Goal: Use online tool/utility: Use online tool/utility

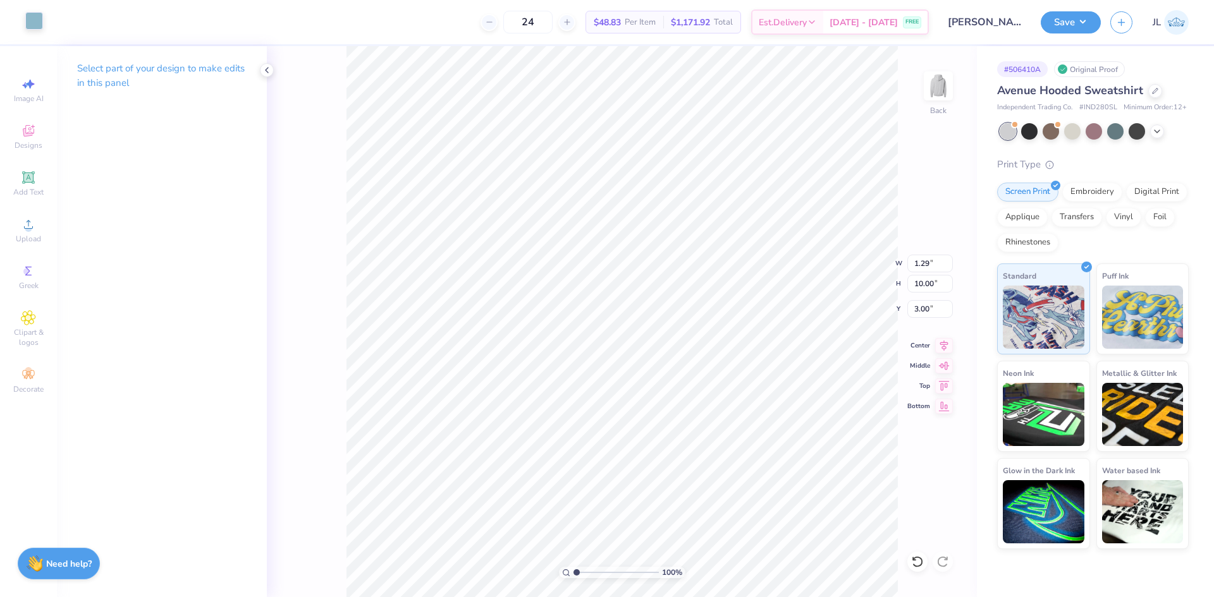
click at [29, 20] on div at bounding box center [34, 21] width 18 height 18
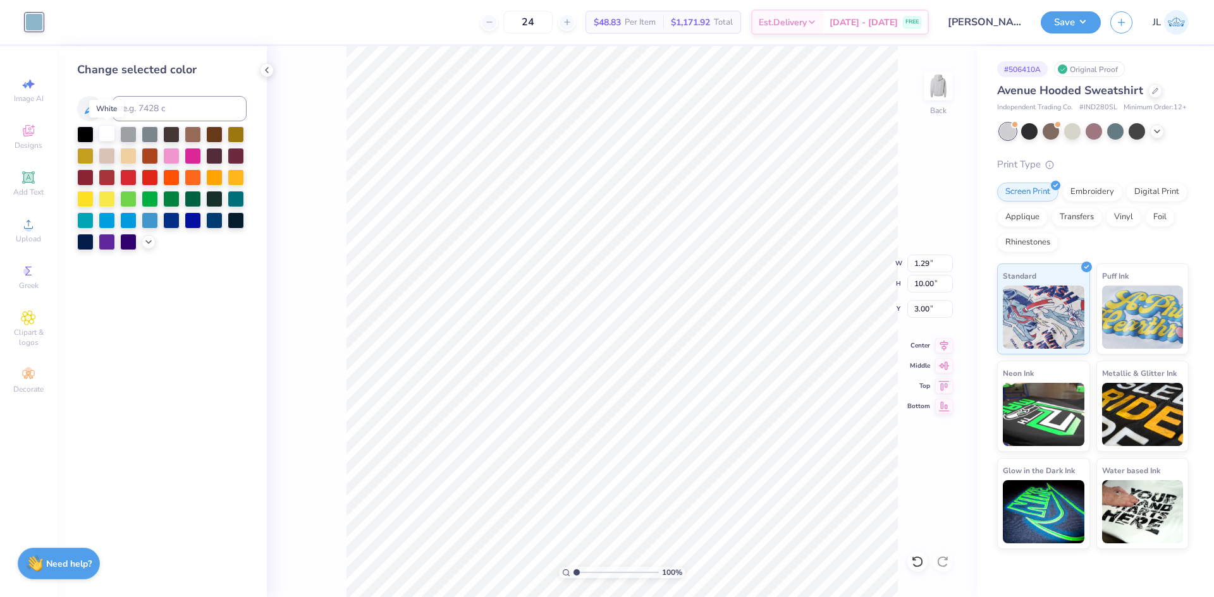
click at [109, 132] on div at bounding box center [107, 133] width 16 height 16
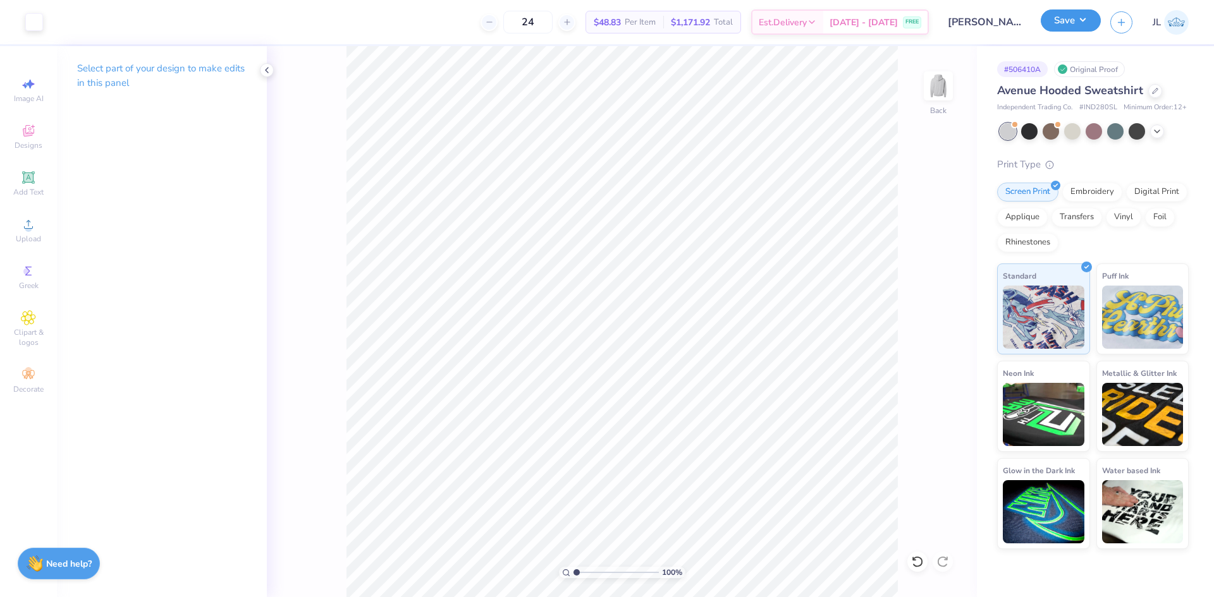
click at [1049, 19] on button "Save" at bounding box center [1070, 20] width 60 height 22
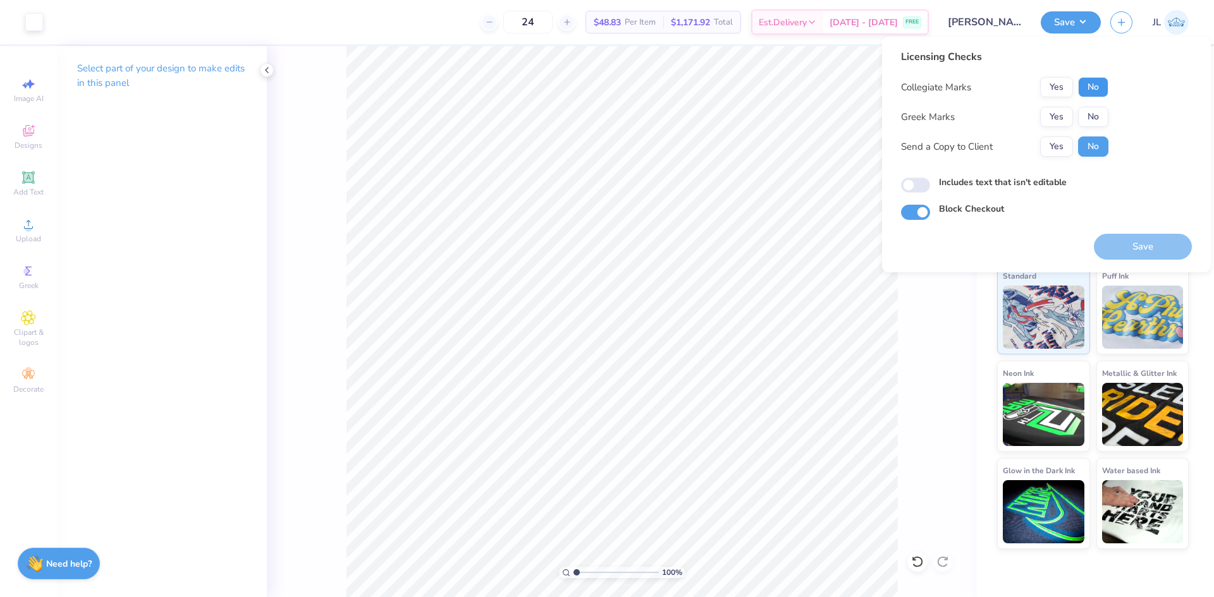
click at [1084, 82] on button "No" at bounding box center [1093, 87] width 30 height 20
click at [1047, 116] on button "Yes" at bounding box center [1056, 117] width 33 height 20
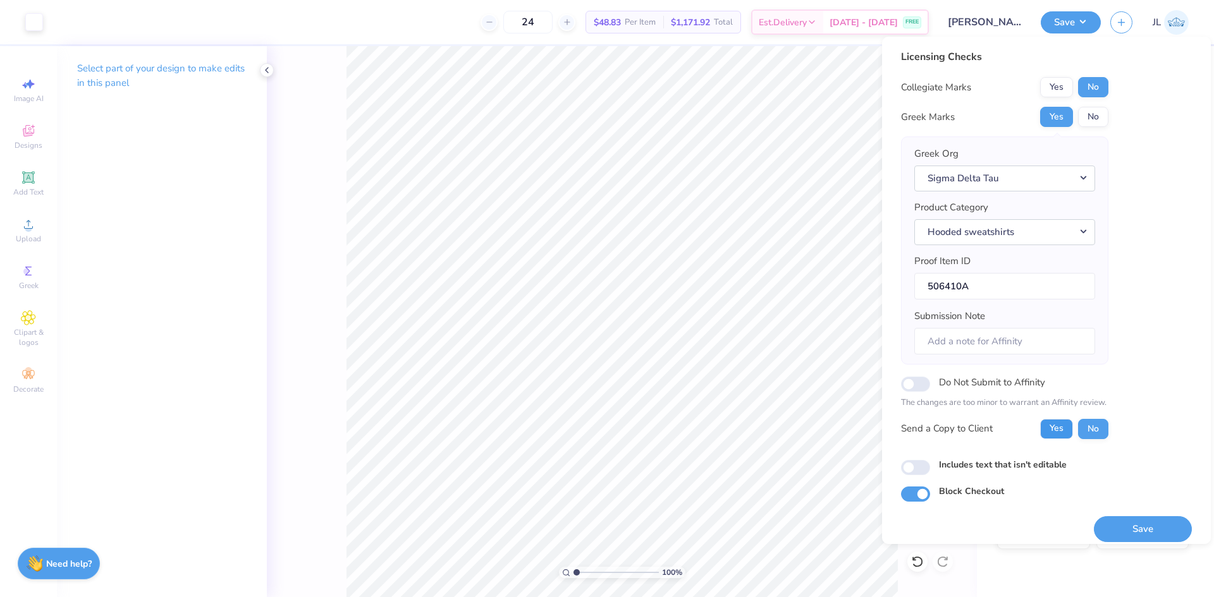
click at [1055, 429] on button "Yes" at bounding box center [1056, 429] width 33 height 20
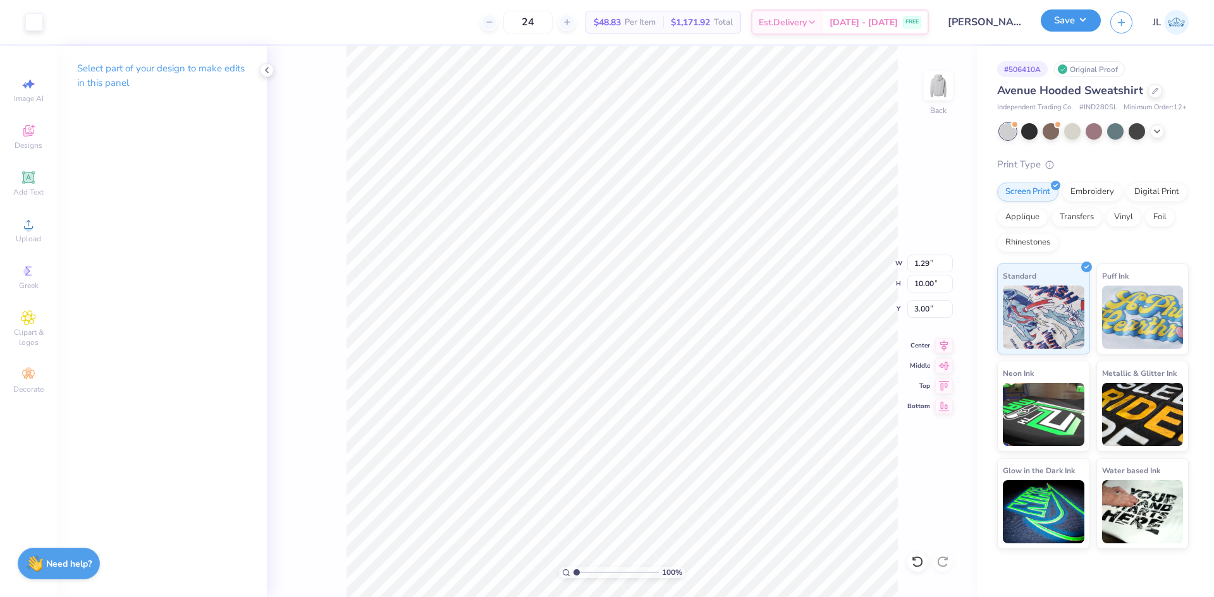
click at [1081, 30] on button "Save" at bounding box center [1070, 20] width 60 height 22
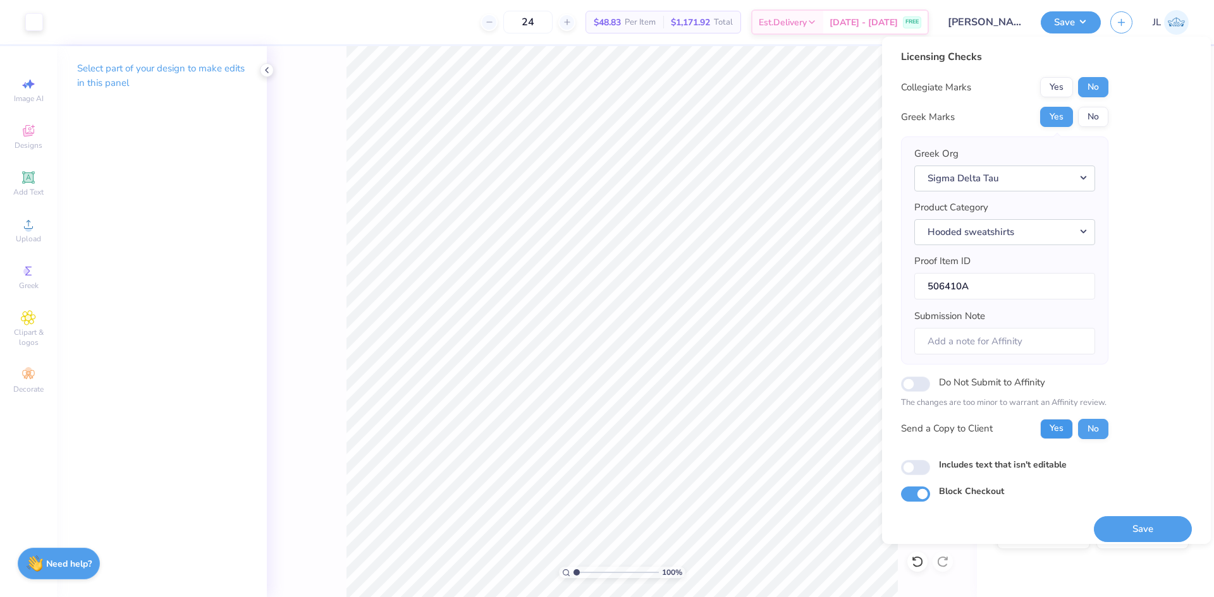
click at [1047, 426] on button "Yes" at bounding box center [1056, 429] width 33 height 20
click at [1144, 530] on button "Save" at bounding box center [1142, 529] width 98 height 26
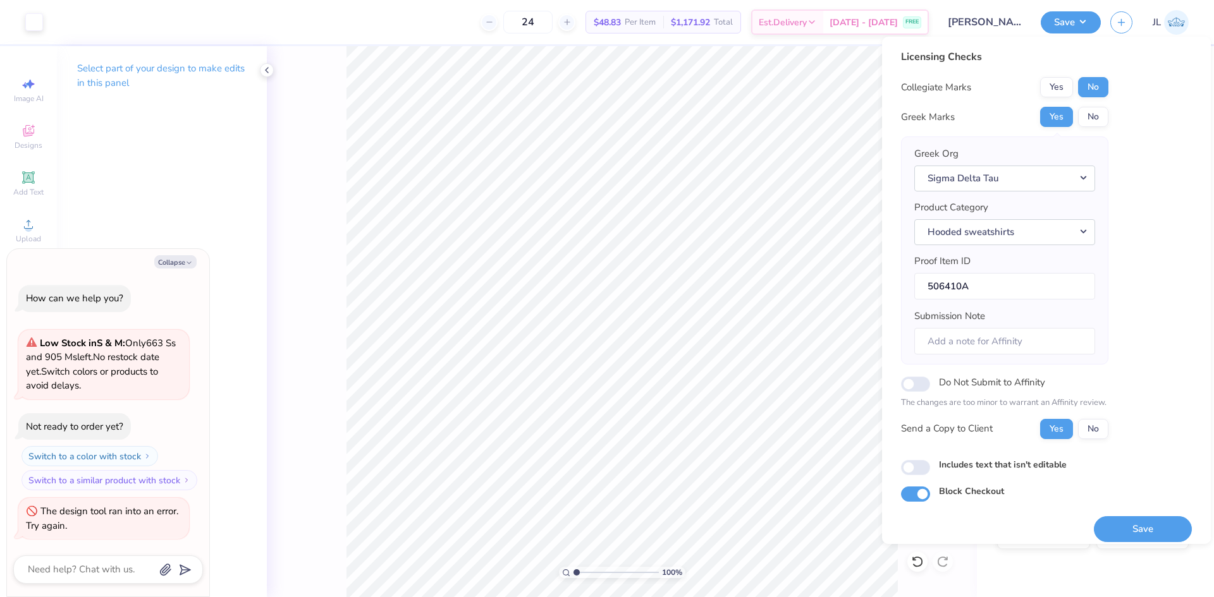
click at [836, 257] on div "100 % Back W 1.29 1.29 " H 10.00 10.00 " Y 3.00 3.00 " Center Middle Top Bottom" at bounding box center [622, 321] width 710 height 551
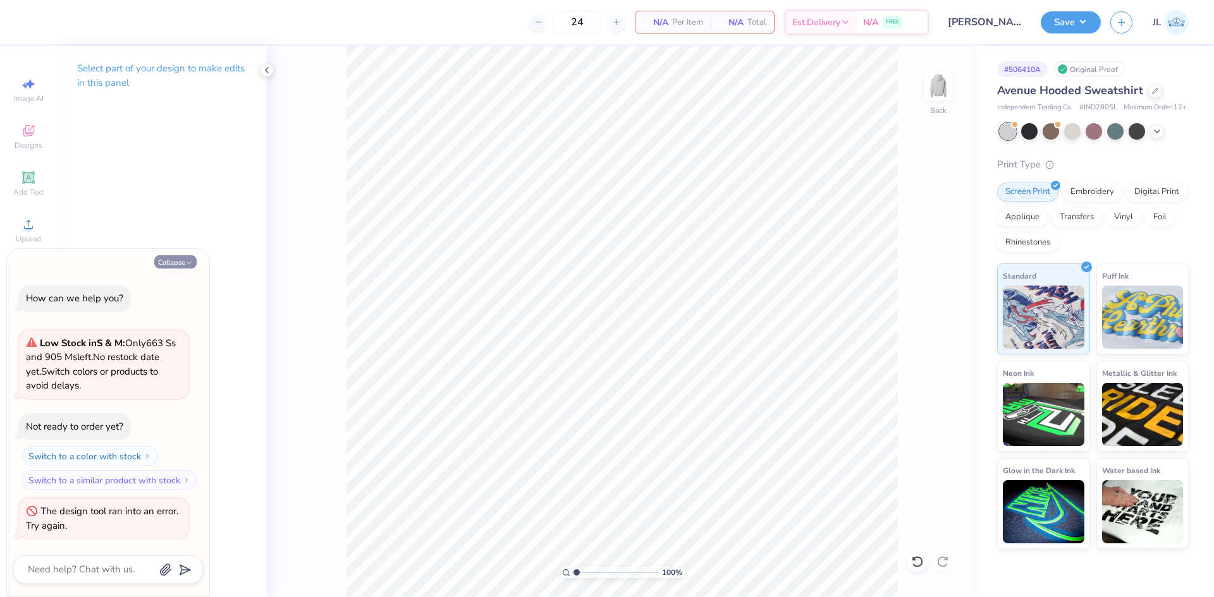
click at [179, 260] on button "Collapse" at bounding box center [175, 261] width 42 height 13
type textarea "x"
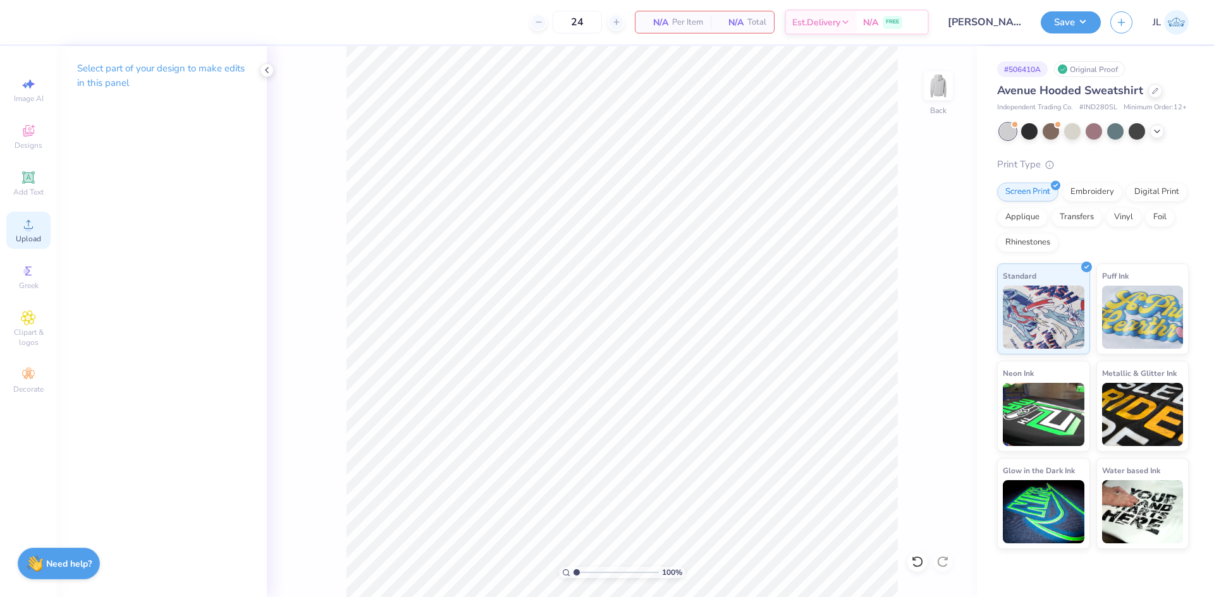
click at [32, 236] on span "Upload" at bounding box center [28, 239] width 25 height 10
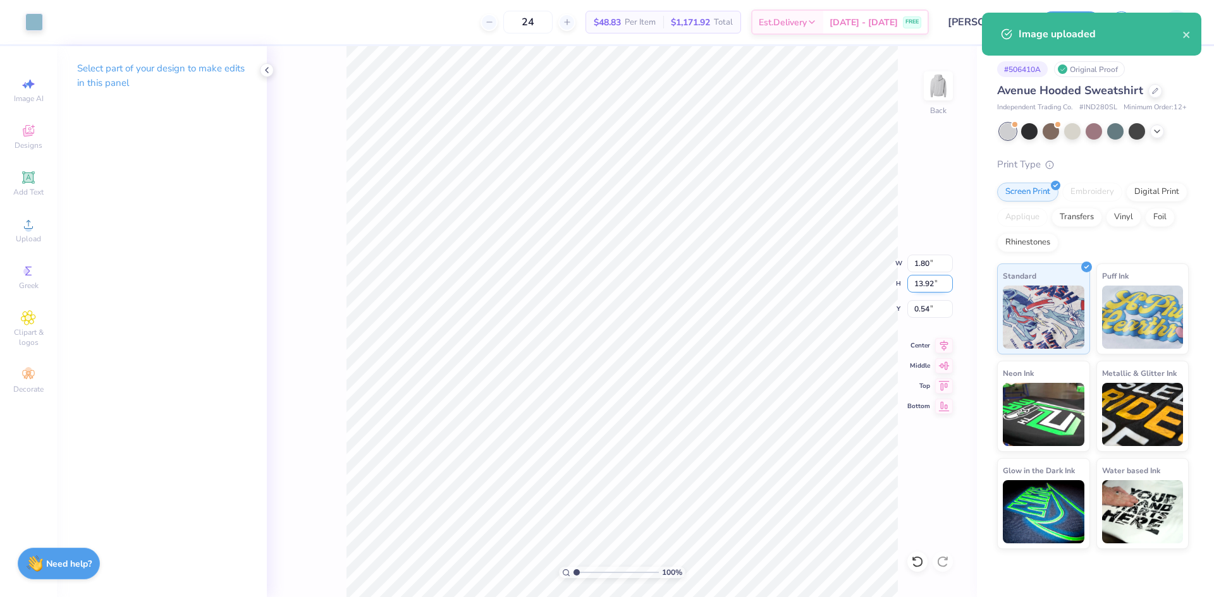
click at [922, 282] on input "13.92" at bounding box center [930, 284] width 46 height 18
type input "10"
type input "1.29"
type input "10.00"
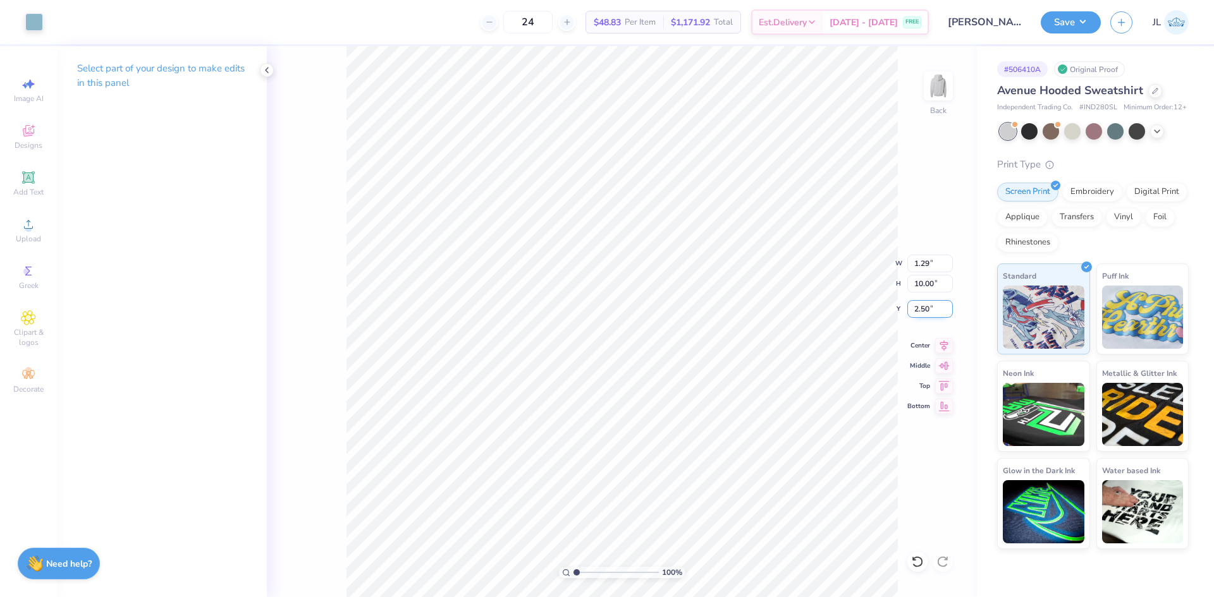
click at [920, 310] on input "2.50" at bounding box center [930, 309] width 46 height 18
click at [923, 313] on input "2.50" at bounding box center [930, 309] width 46 height 18
click at [923, 314] on input "2.50" at bounding box center [930, 309] width 46 height 18
click at [923, 312] on input "2.50" at bounding box center [930, 309] width 46 height 18
type input "3.00"
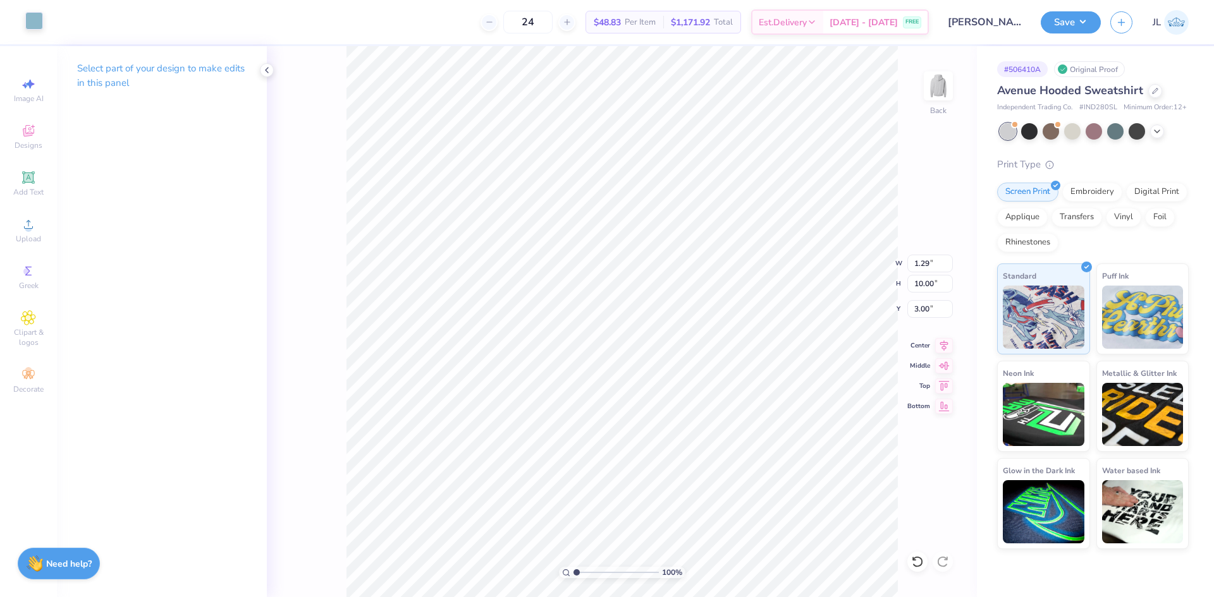
click at [33, 22] on div at bounding box center [34, 21] width 18 height 18
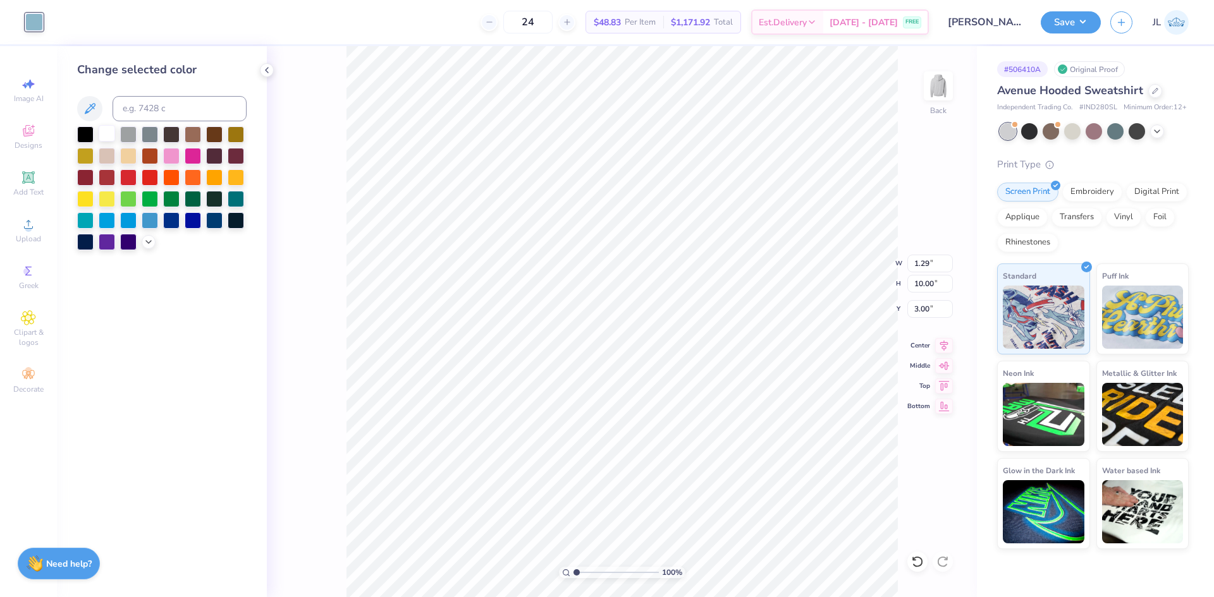
click at [106, 137] on div at bounding box center [107, 133] width 16 height 16
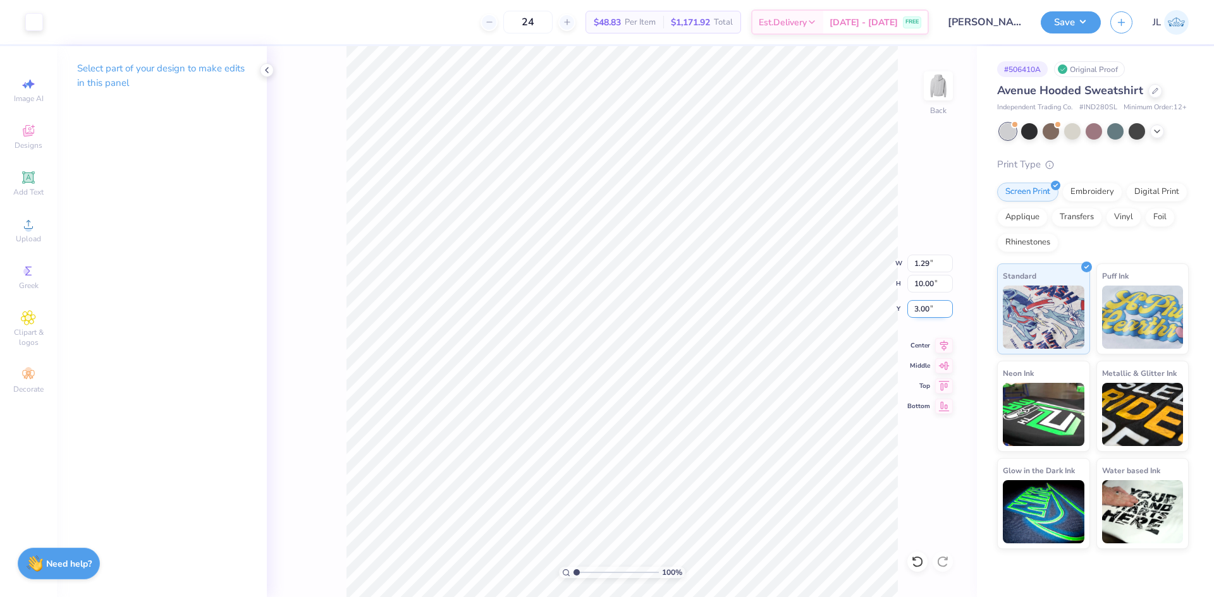
click at [918, 309] on input "3.00" at bounding box center [930, 309] width 46 height 18
type input "3"
click at [923, 281] on input "10.00" at bounding box center [930, 284] width 46 height 18
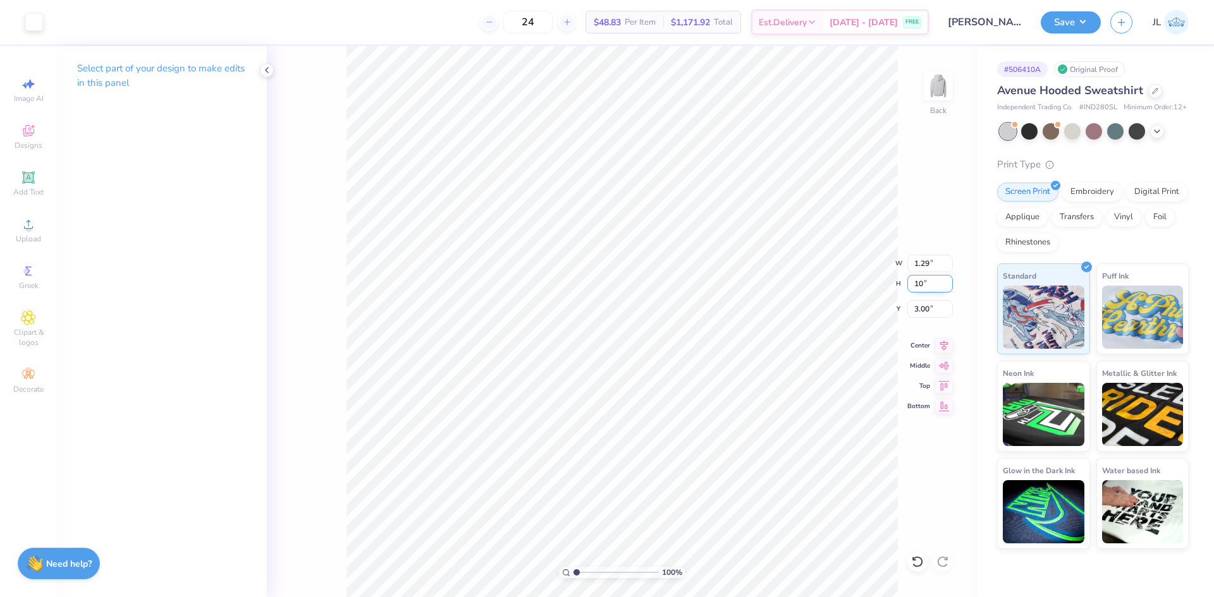
type input "10"
click at [1069, 21] on button "Save" at bounding box center [1070, 20] width 60 height 22
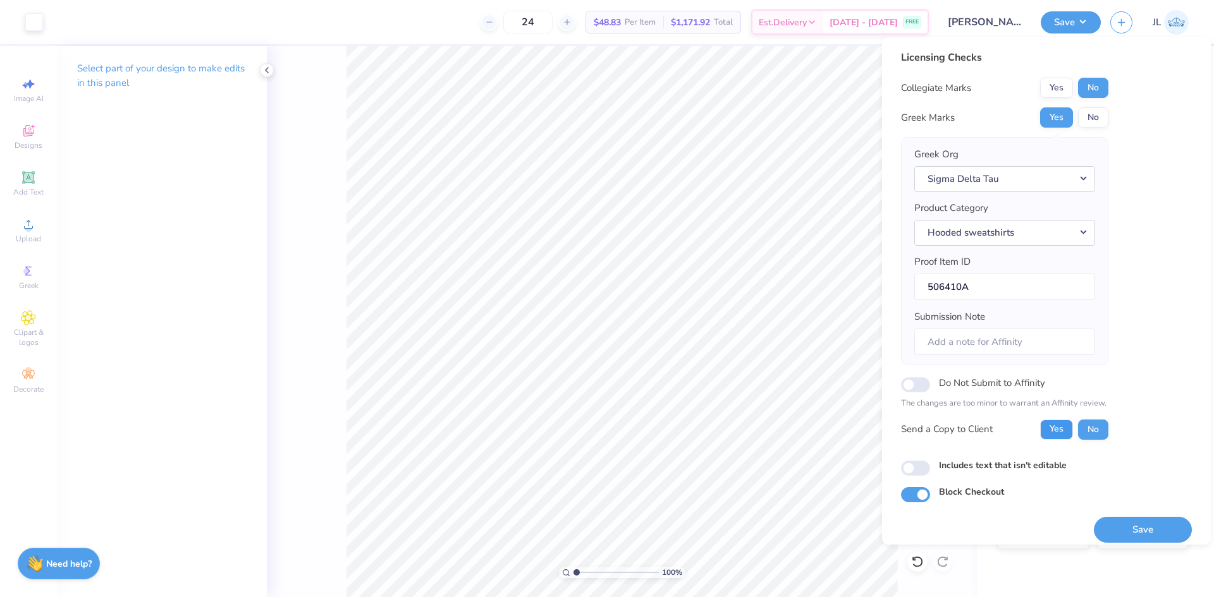
click at [1057, 431] on button "Yes" at bounding box center [1056, 430] width 33 height 20
click at [1102, 523] on button "Save" at bounding box center [1142, 530] width 98 height 26
